Goal: Information Seeking & Learning: Learn about a topic

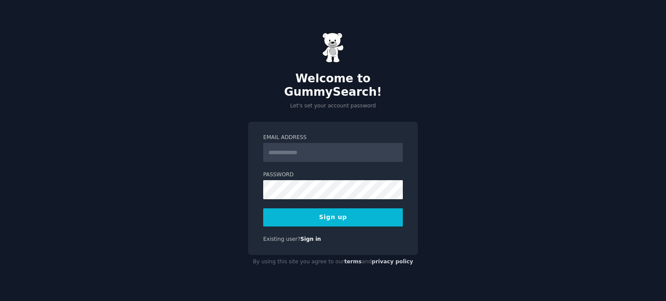
click at [324, 143] on input "Email Address" at bounding box center [333, 152] width 140 height 19
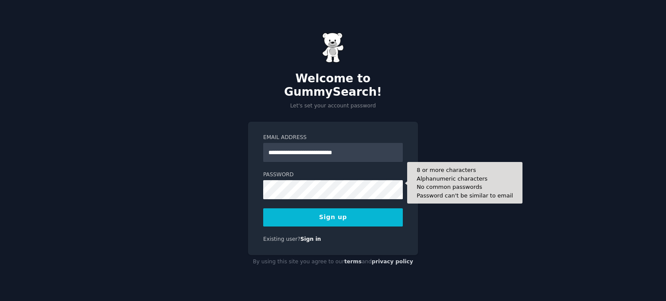
type input "**********"
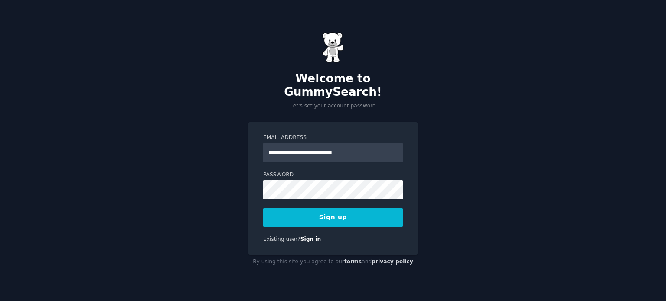
click at [316, 214] on button "Sign up" at bounding box center [333, 217] width 140 height 18
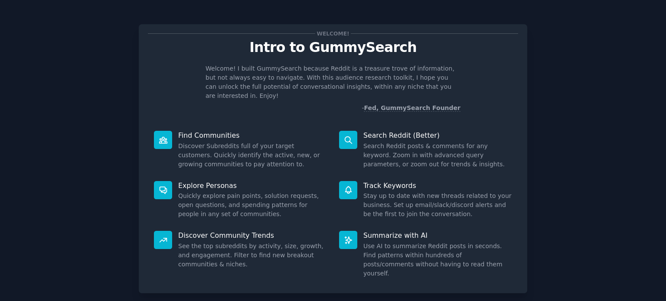
scroll to position [38, 0]
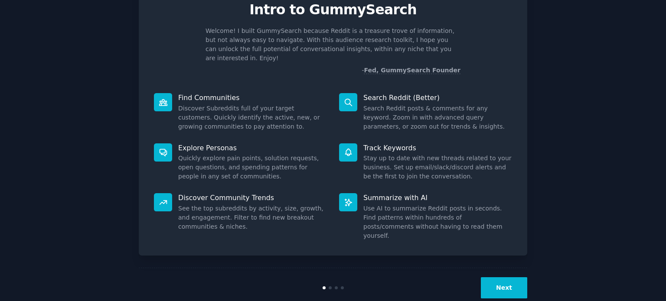
click at [506, 277] on button "Next" at bounding box center [504, 287] width 46 height 21
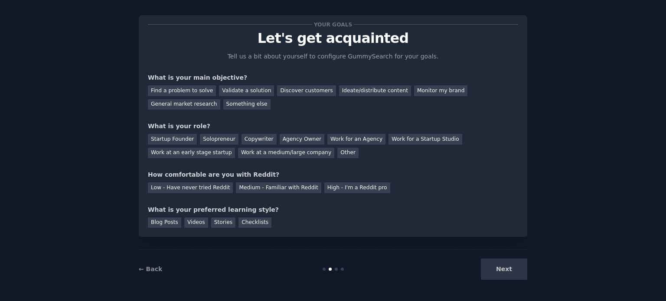
scroll to position [9, 0]
click at [508, 270] on div "Next" at bounding box center [462, 269] width 130 height 21
click at [506, 270] on div "Next" at bounding box center [462, 269] width 130 height 21
click at [179, 90] on div "Find a problem to solve" at bounding box center [182, 91] width 68 height 11
click at [279, 91] on div "Discover customers" at bounding box center [306, 91] width 59 height 11
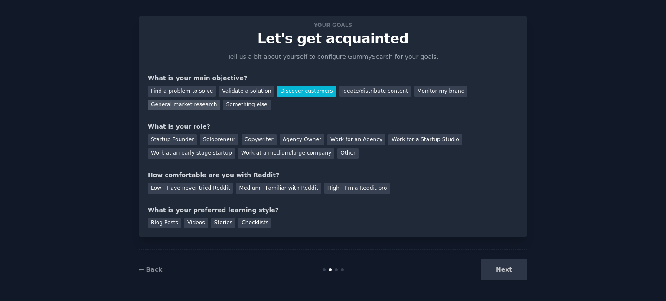
click at [220, 100] on div "General market research" at bounding box center [184, 105] width 72 height 11
click at [244, 142] on div "Copywriter" at bounding box center [258, 139] width 35 height 11
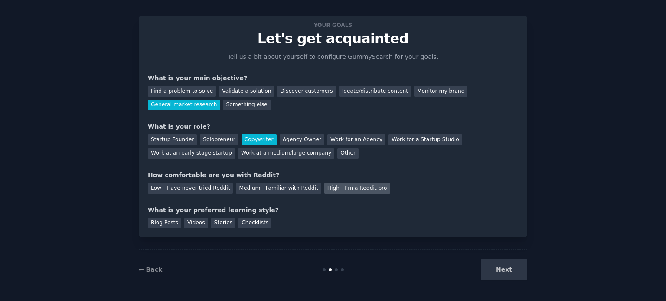
click at [326, 190] on div "High - I'm a Reddit pro" at bounding box center [357, 188] width 66 height 11
click at [173, 223] on div "Blog Posts" at bounding box center [164, 223] width 33 height 11
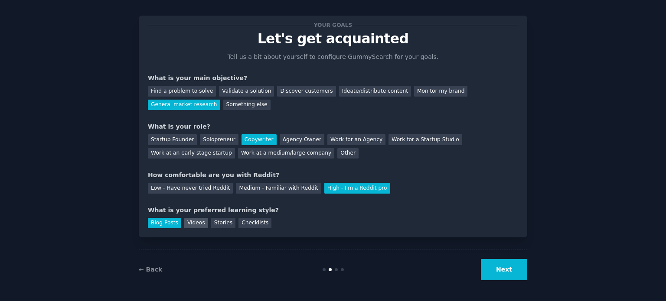
click at [191, 223] on div "Videos" at bounding box center [196, 223] width 24 height 11
click at [215, 223] on div "Stories" at bounding box center [223, 223] width 24 height 11
click at [188, 224] on div "Videos" at bounding box center [196, 223] width 24 height 11
click at [522, 273] on button "Next" at bounding box center [504, 269] width 46 height 21
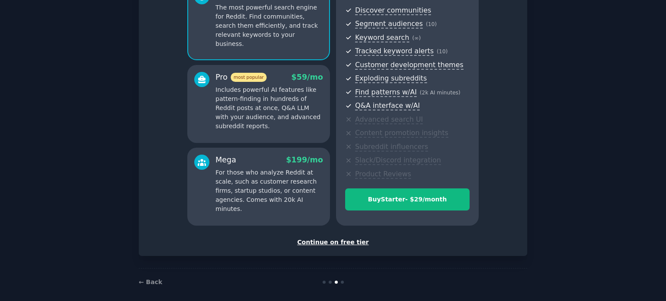
scroll to position [102, 0]
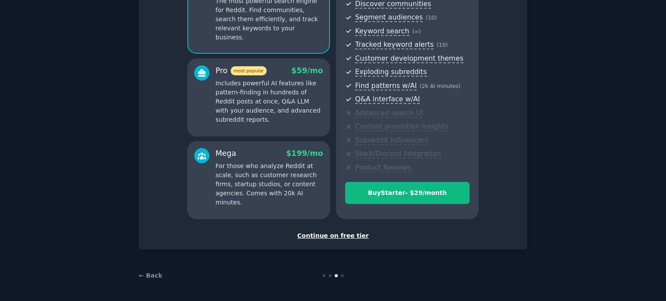
click at [352, 236] on div "Continue on free tier" at bounding box center [333, 235] width 370 height 9
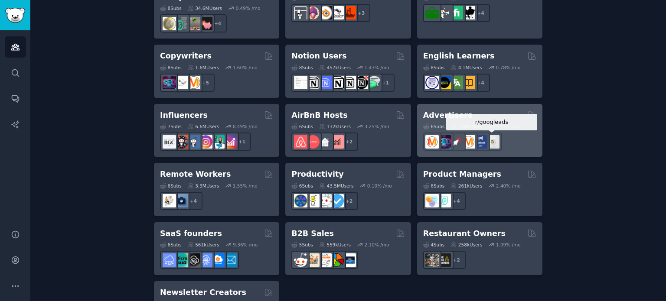
scroll to position [694, 0]
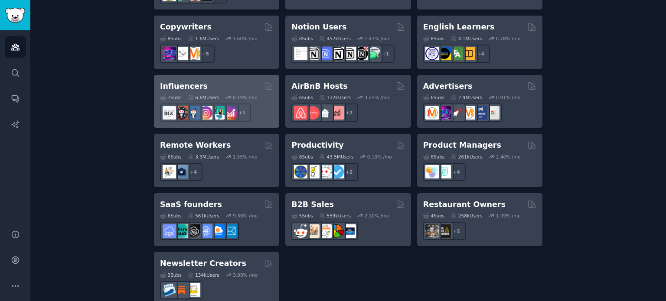
click at [188, 81] on h2 "Influencers" at bounding box center [184, 86] width 48 height 11
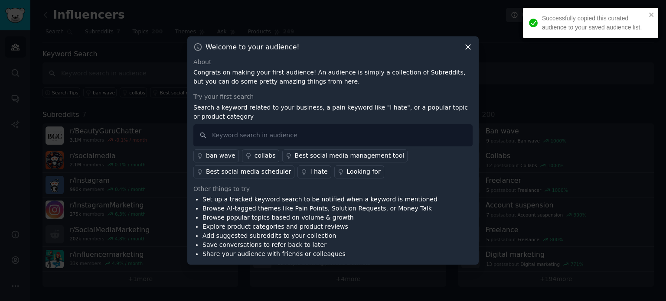
click at [470, 52] on div "Welcome to your audience! About Congrats on making your first audience! An audi…" at bounding box center [332, 150] width 291 height 229
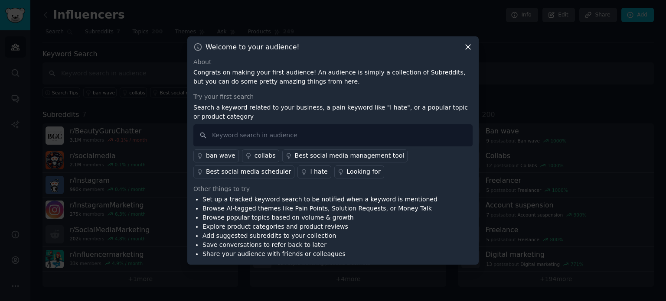
click at [466, 45] on icon at bounding box center [468, 47] width 5 height 5
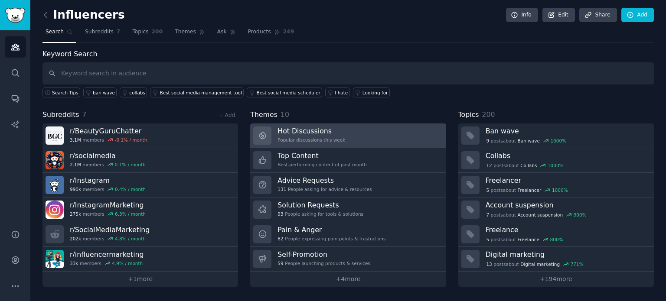
click at [309, 131] on h3 "Hot Discussions" at bounding box center [311, 131] width 68 height 9
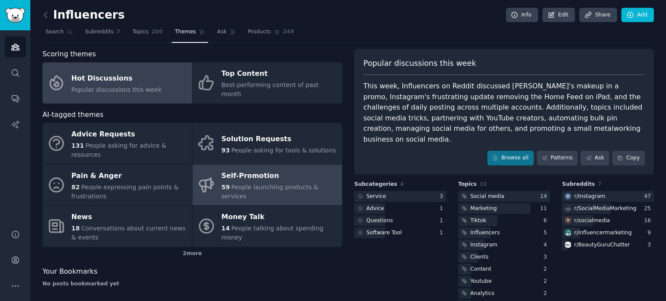
scroll to position [12, 0]
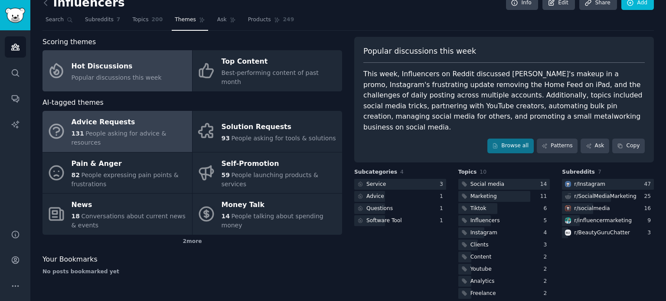
click at [107, 130] on span "People asking for advice & resources" at bounding box center [119, 138] width 95 height 16
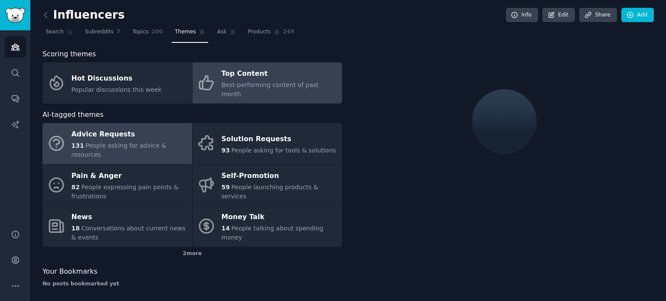
click at [281, 67] on div "Top Content" at bounding box center [279, 74] width 116 height 14
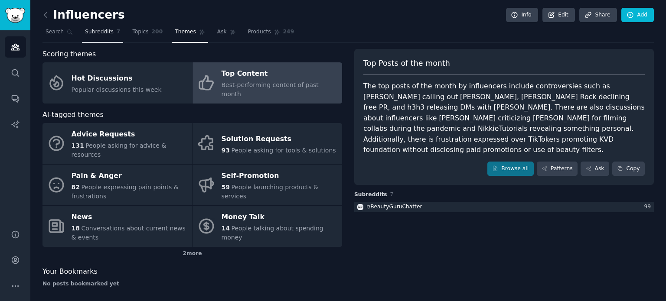
click at [94, 33] on span "Subreddits" at bounding box center [99, 32] width 29 height 8
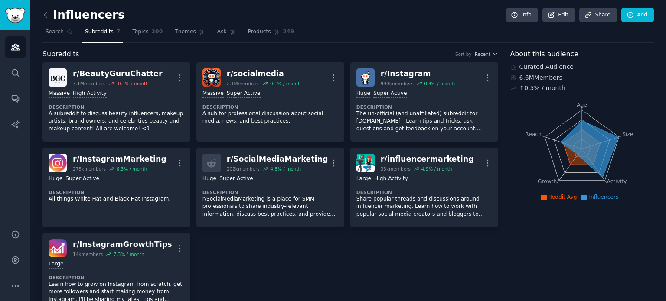
click at [49, 21] on link at bounding box center [47, 15] width 11 height 14
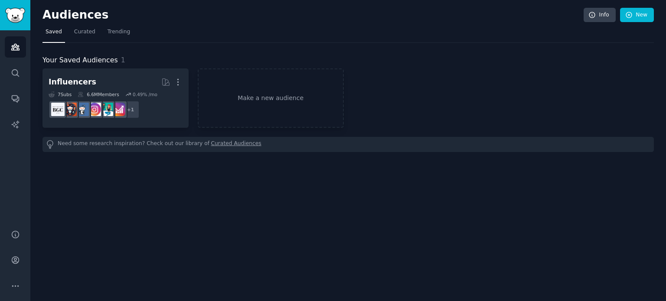
click at [0, 73] on div "Audiences Search Conversations AI Reports" at bounding box center [15, 124] width 30 height 189
click at [12, 68] on link "Search" at bounding box center [15, 72] width 21 height 21
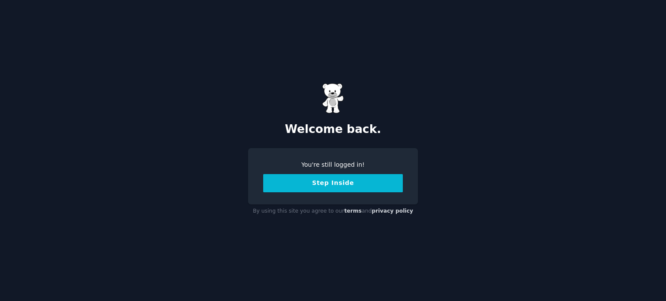
click at [332, 187] on button "Step Inside" at bounding box center [333, 183] width 140 height 18
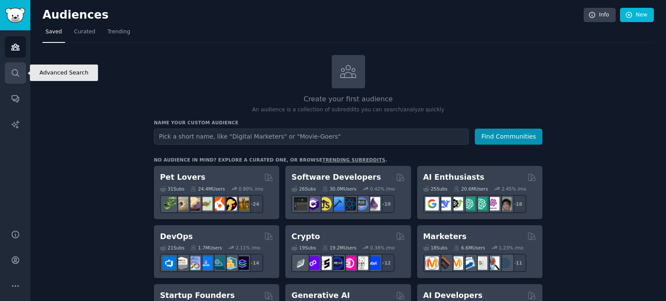
click at [20, 81] on link "Search" at bounding box center [15, 72] width 21 height 21
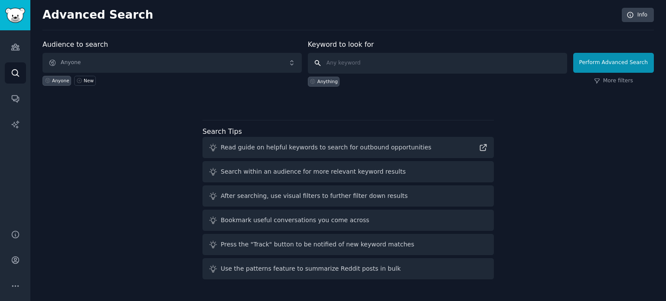
click at [352, 55] on input "text" at bounding box center [437, 63] width 259 height 21
